Goal: Find specific page/section: Find specific page/section

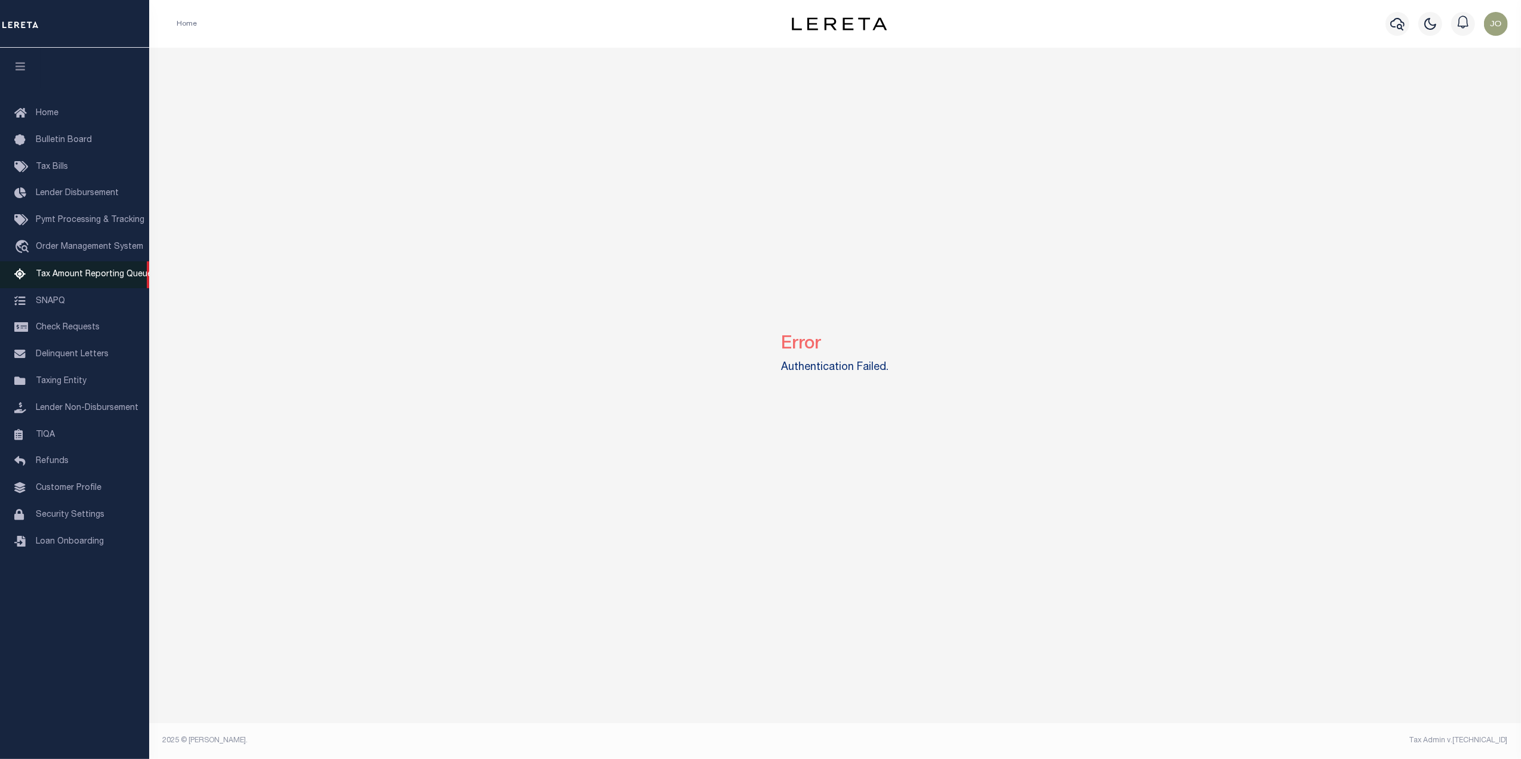
click at [111, 275] on span "Tax Amount Reporting Queue" at bounding box center [94, 274] width 116 height 8
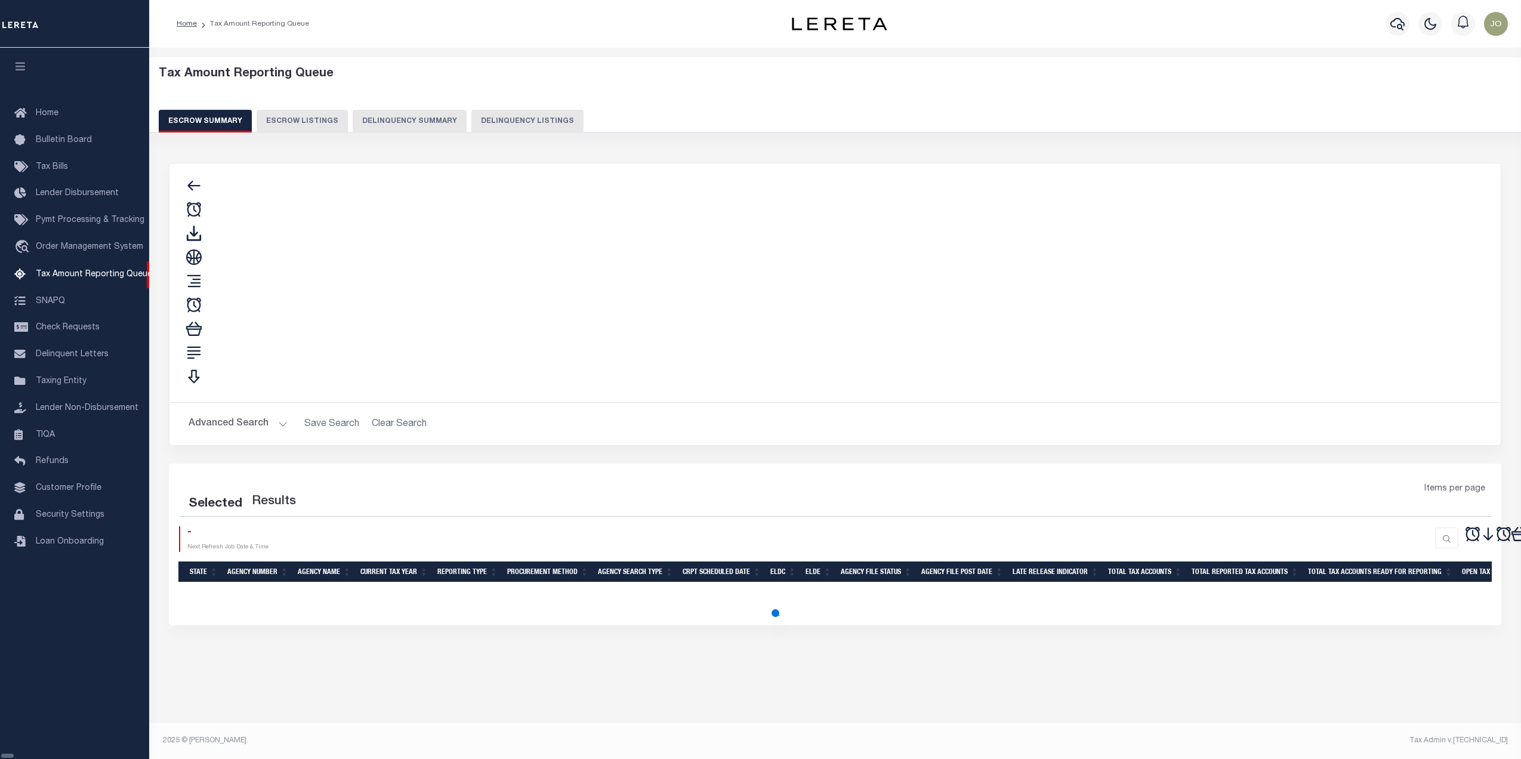
select select "100"
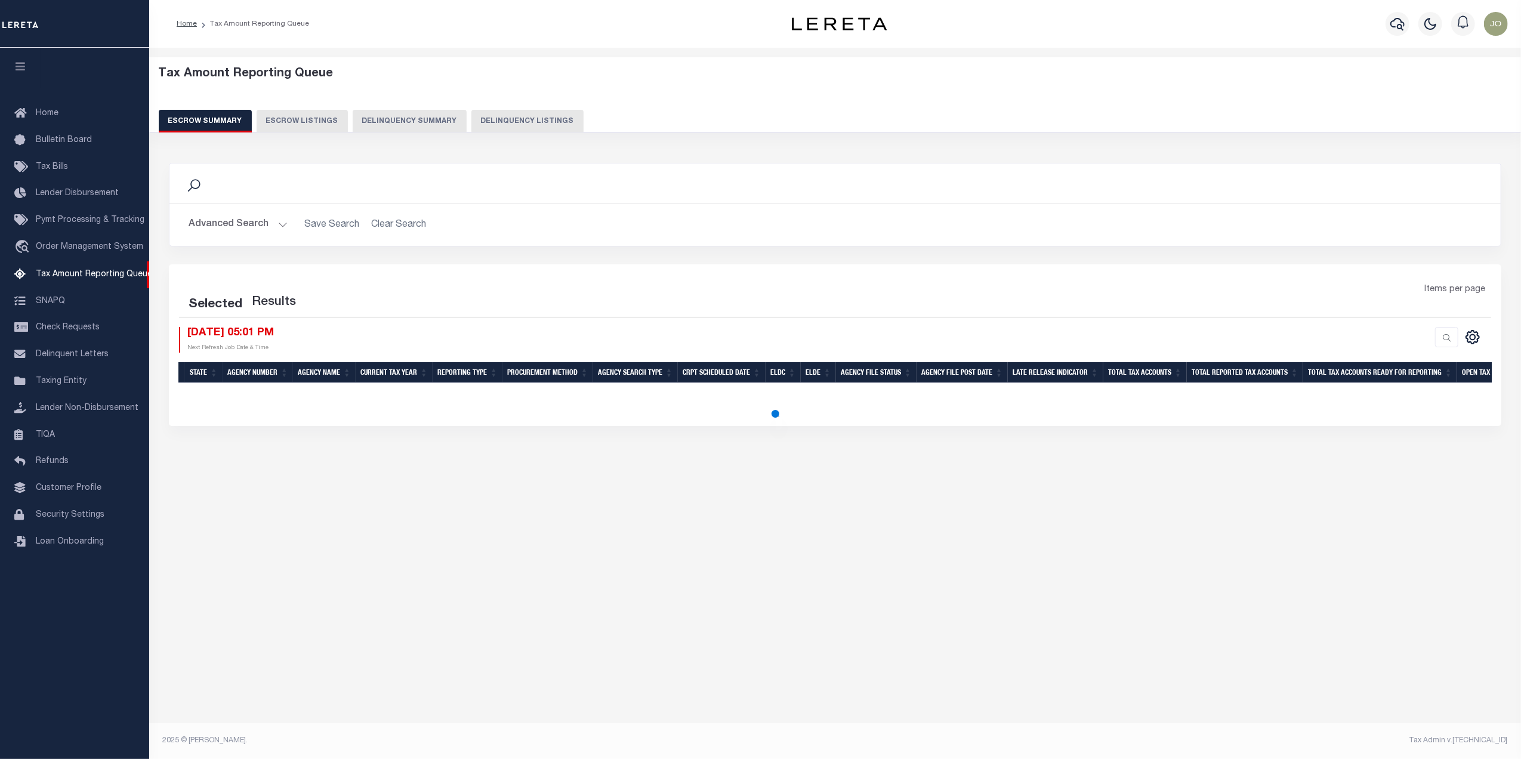
select select "100"
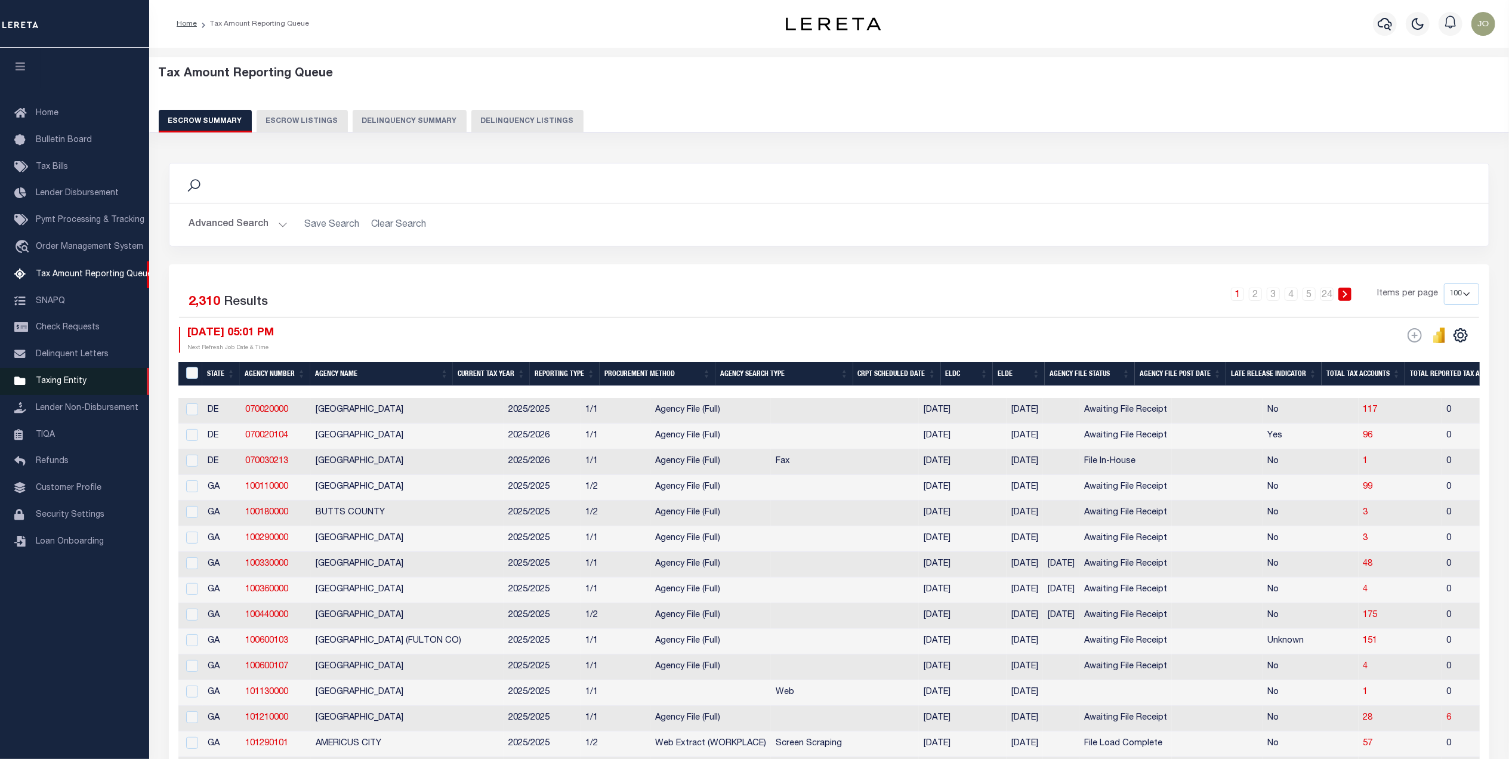
click at [81, 385] on span "Taxing Entity" at bounding box center [61, 381] width 51 height 8
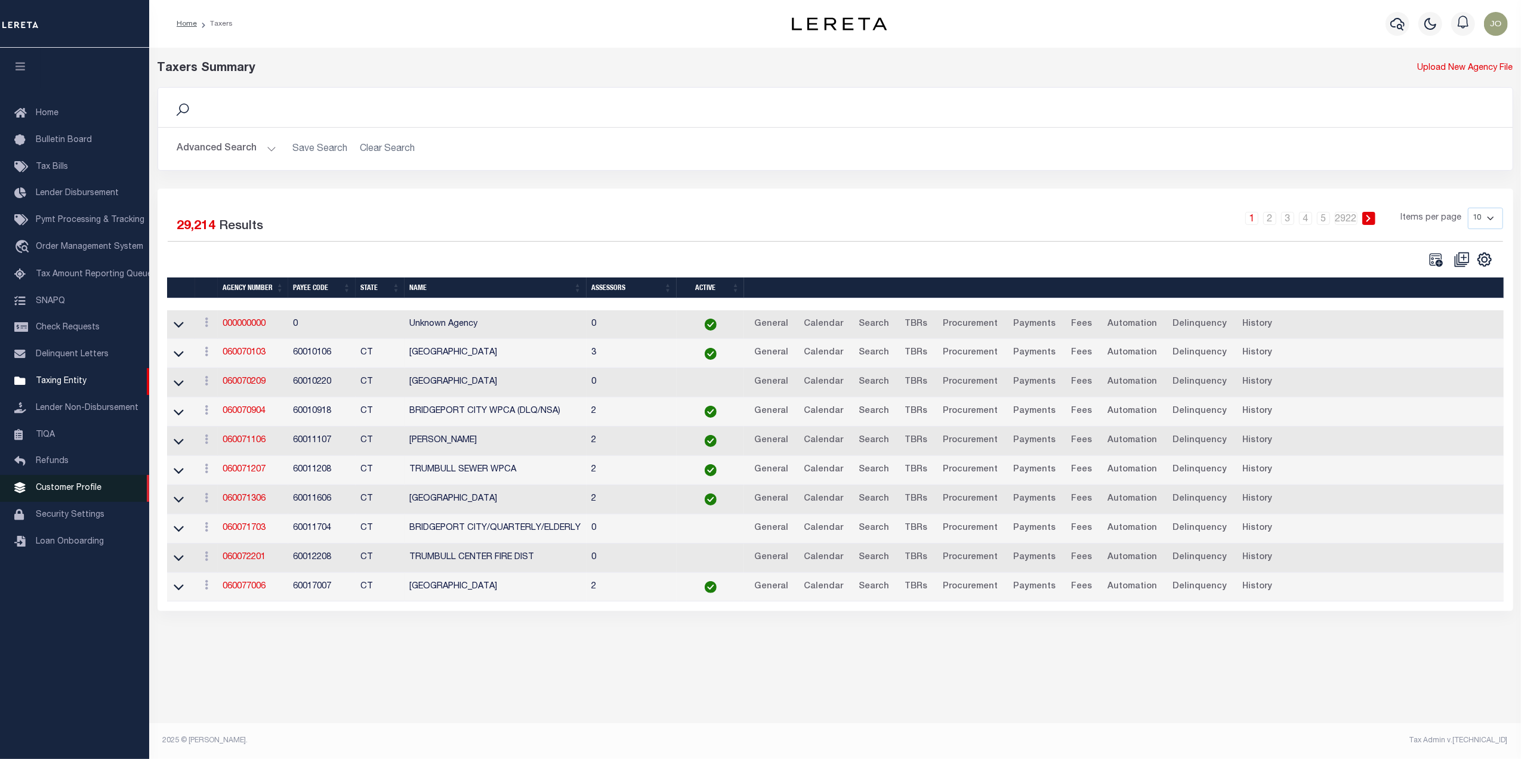
click at [81, 490] on span "Customer Profile" at bounding box center [69, 488] width 66 height 8
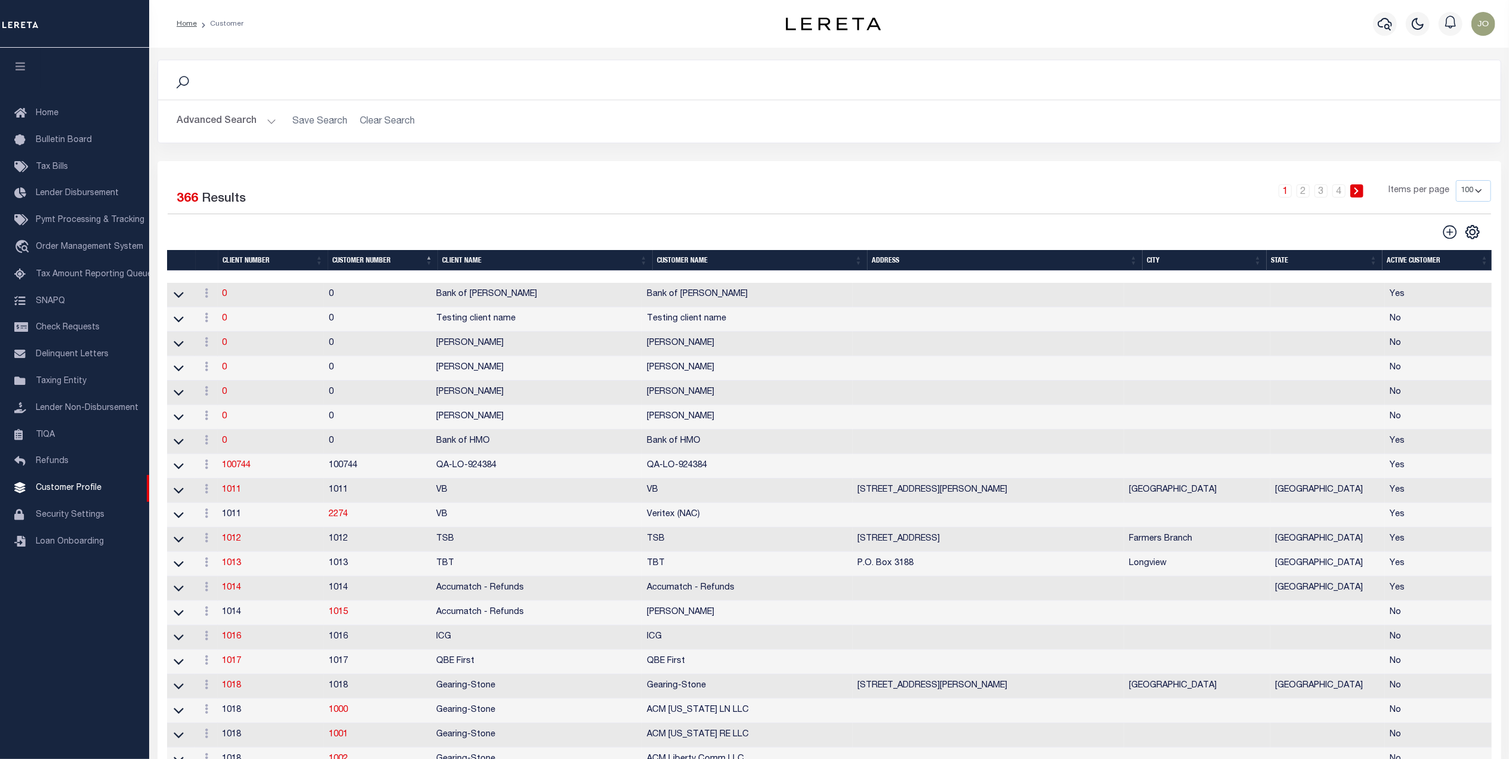
click at [263, 122] on button "Advanced Search" at bounding box center [226, 121] width 99 height 23
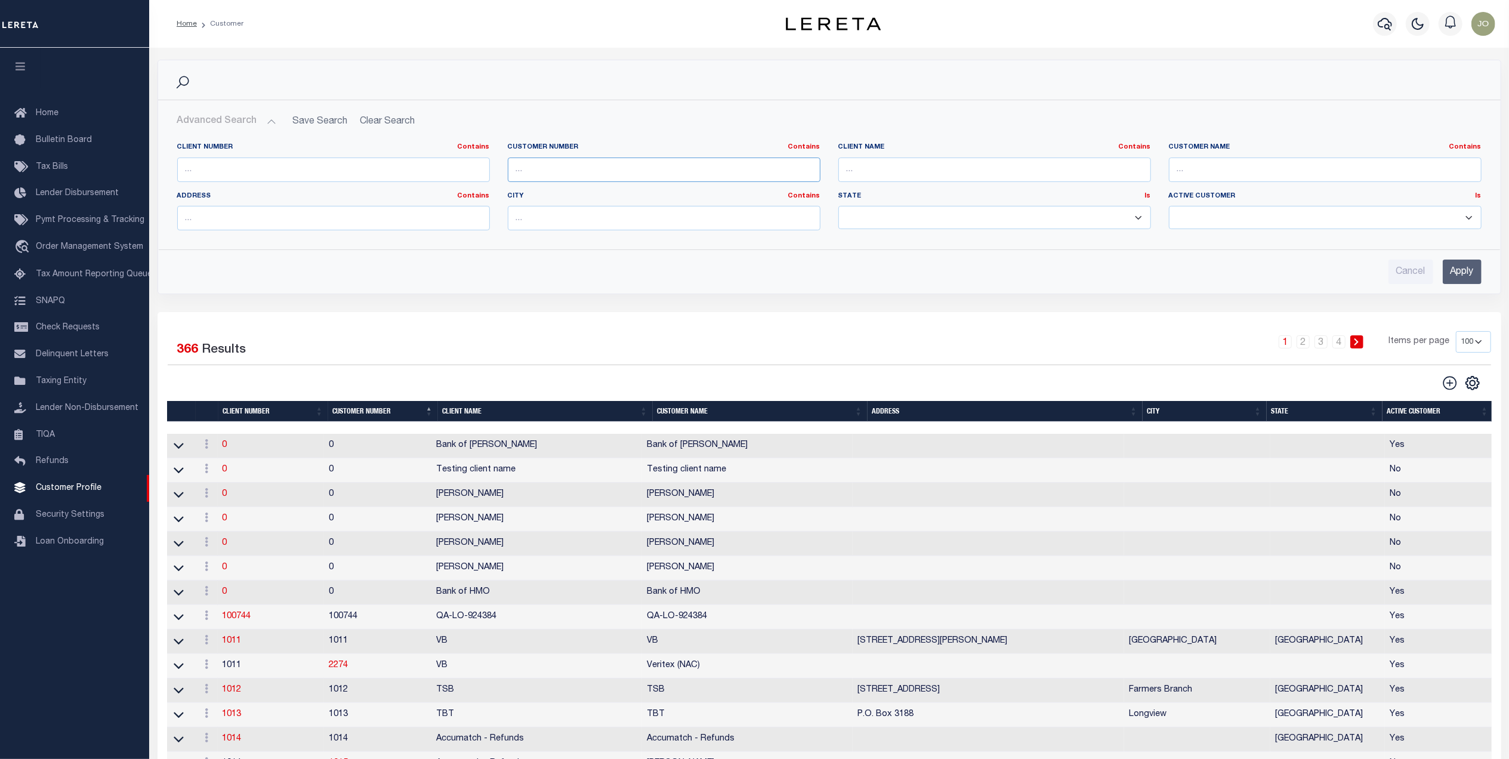
click at [660, 166] on input "text" at bounding box center [664, 170] width 313 height 24
paste input "DFW Bank"
type input "DFW Bank"
click at [893, 168] on input "text" at bounding box center [994, 170] width 313 height 24
paste input "DFW Bank"
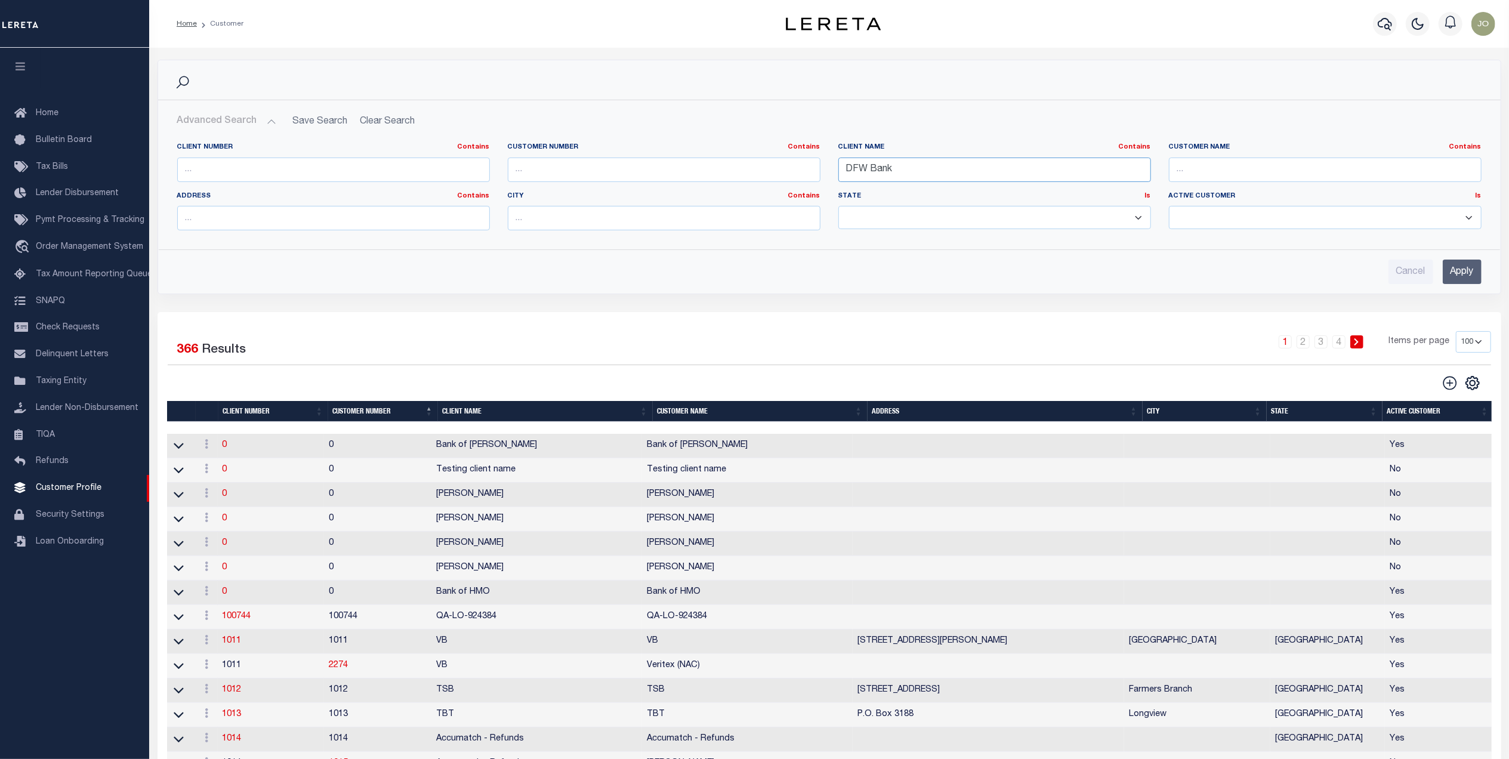
type input "DFW Bank"
click at [1464, 267] on input "Apply" at bounding box center [1462, 272] width 39 height 24
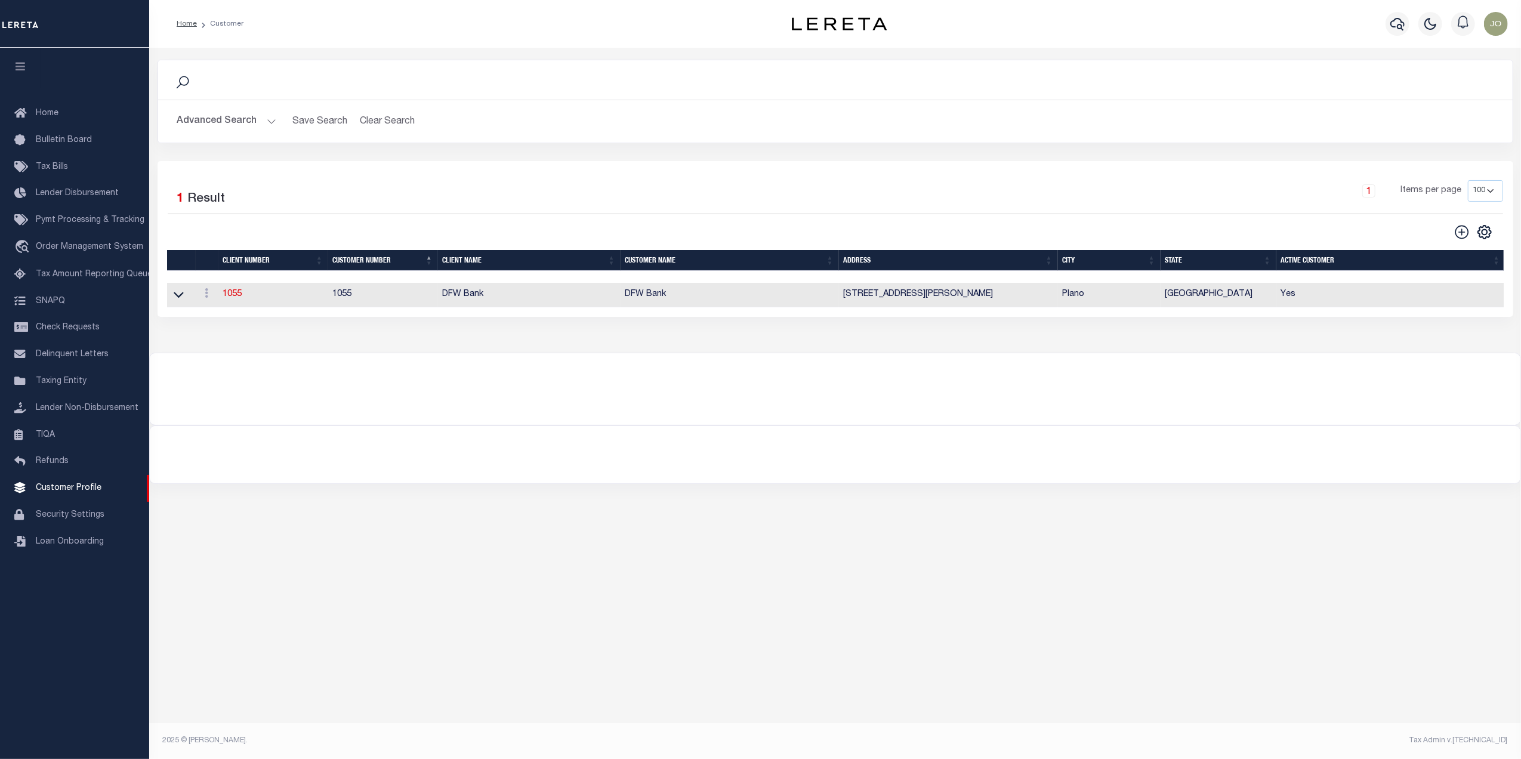
click at [342, 297] on td "1055" at bounding box center [383, 295] width 110 height 24
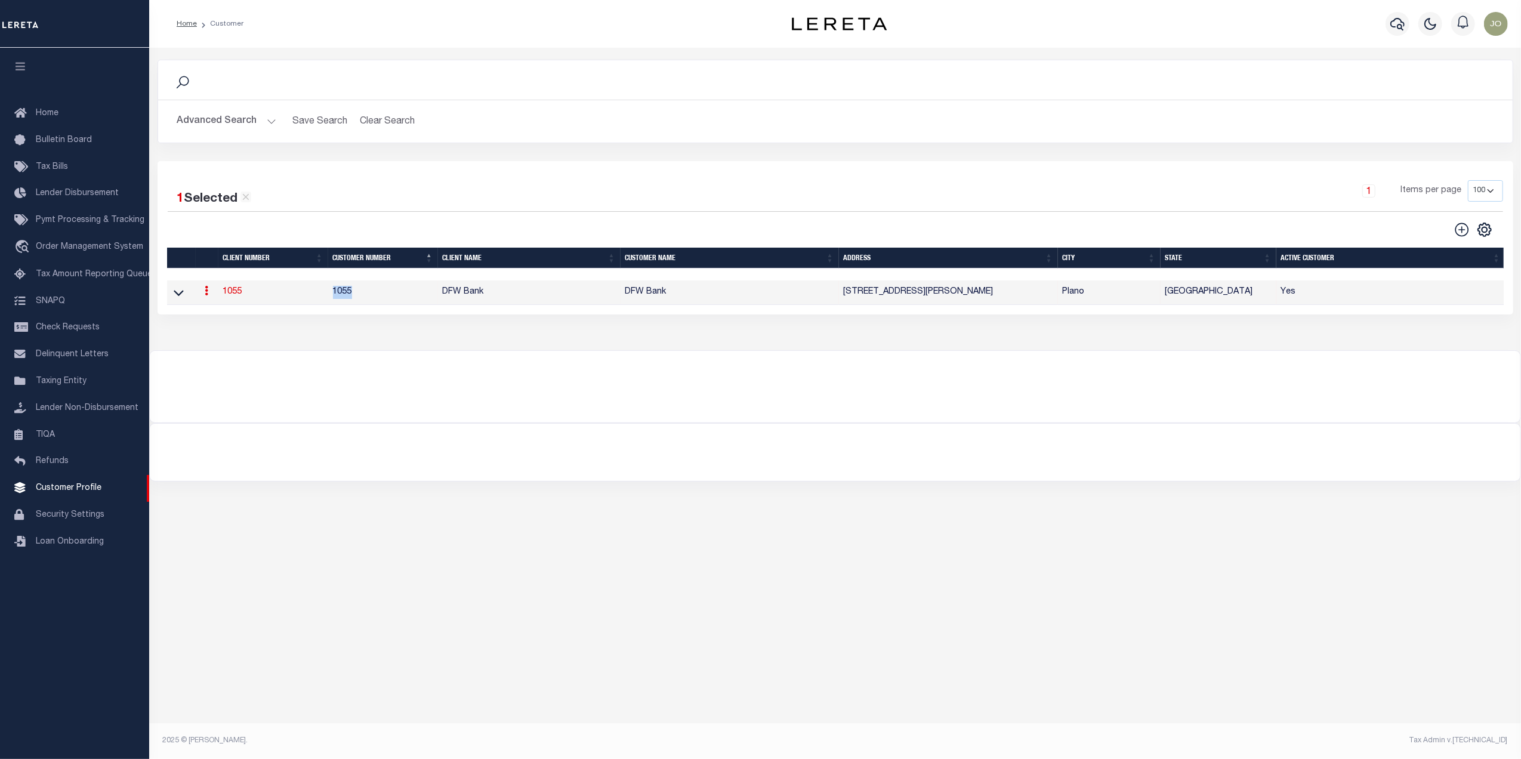
click at [342, 297] on td "1055" at bounding box center [383, 292] width 110 height 24
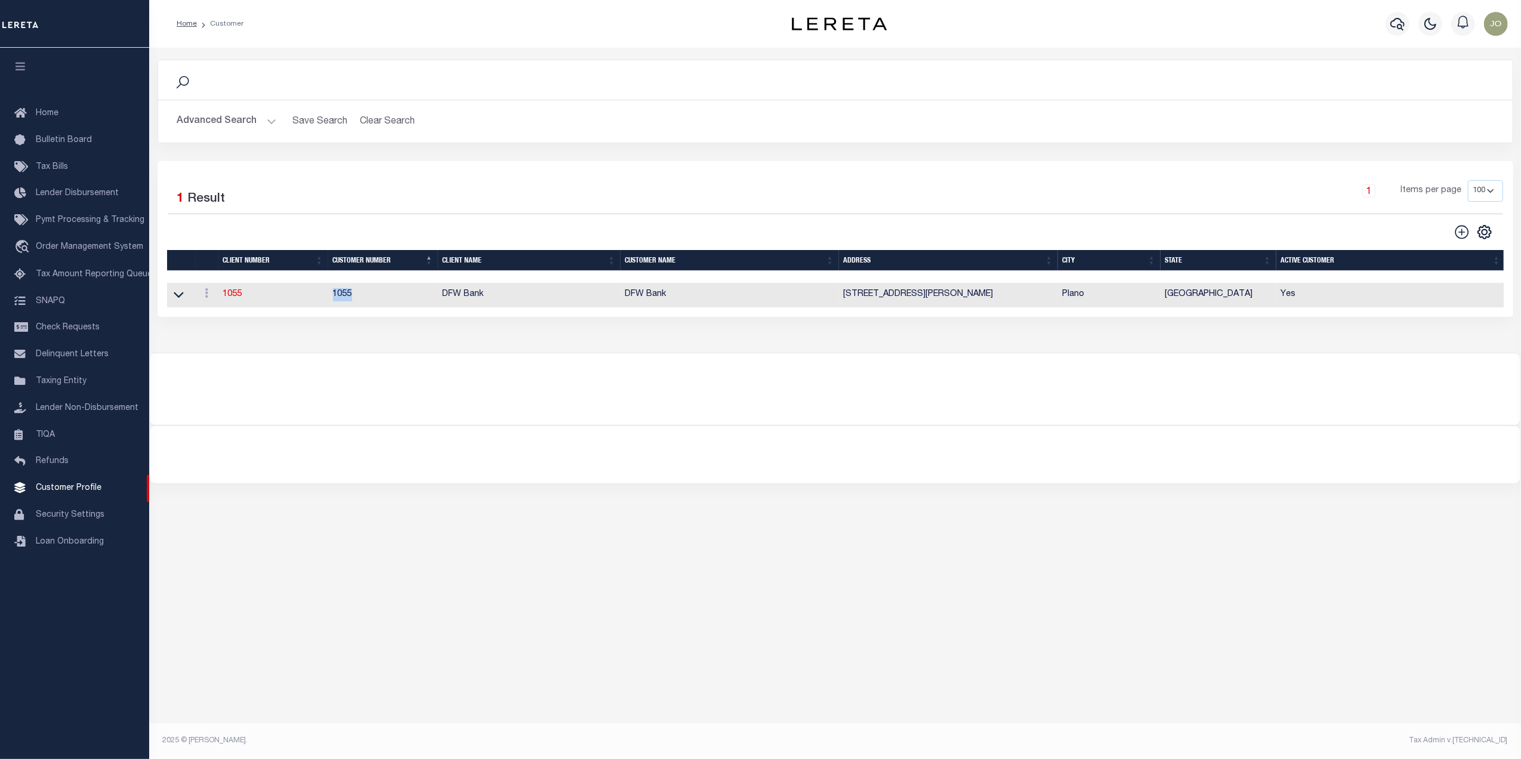
copy td "1055"
